Goal: Find specific page/section: Find specific page/section

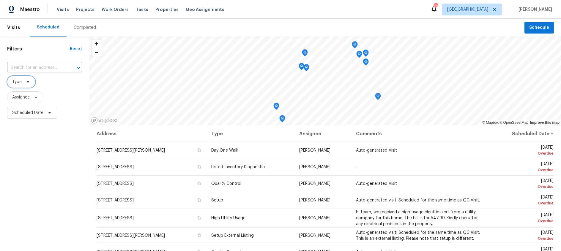
click at [29, 84] on icon at bounding box center [28, 82] width 5 height 5
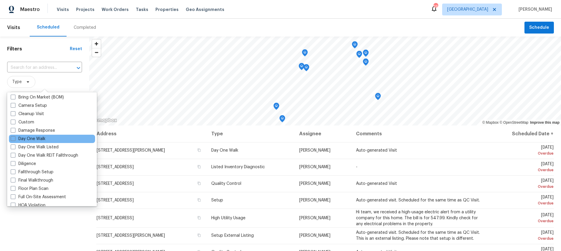
scroll to position [67, 0]
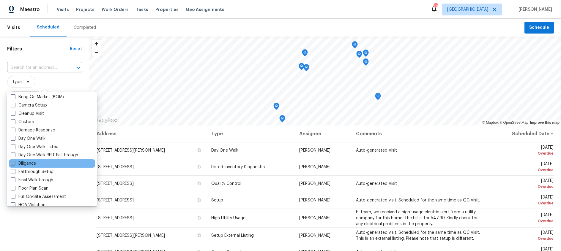
click at [14, 163] on span at bounding box center [13, 163] width 5 height 5
click at [14, 163] on input "Diligence" at bounding box center [13, 163] width 4 height 4
checkbox input "true"
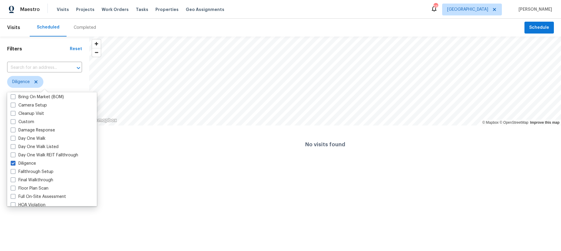
click at [69, 83] on span "Diligence" at bounding box center [44, 82] width 75 height 12
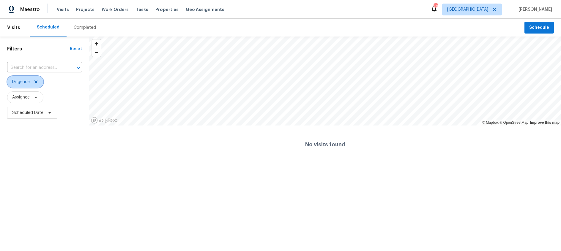
click at [37, 81] on icon at bounding box center [35, 82] width 3 height 3
